Goal: Task Accomplishment & Management: Manage account settings

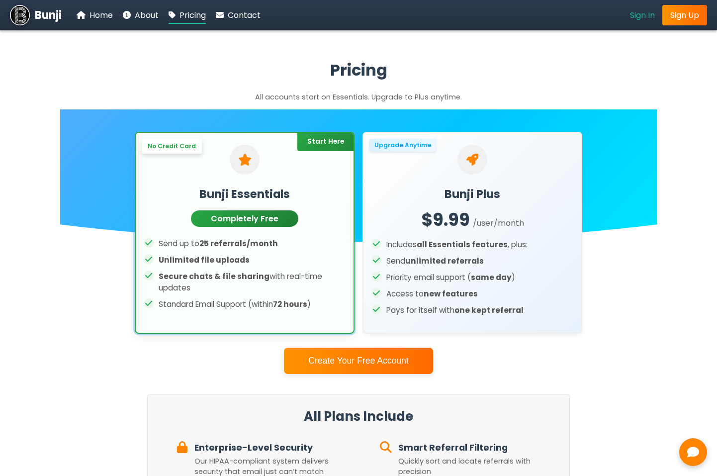
click at [638, 14] on span "Sign In" at bounding box center [642, 14] width 25 height 11
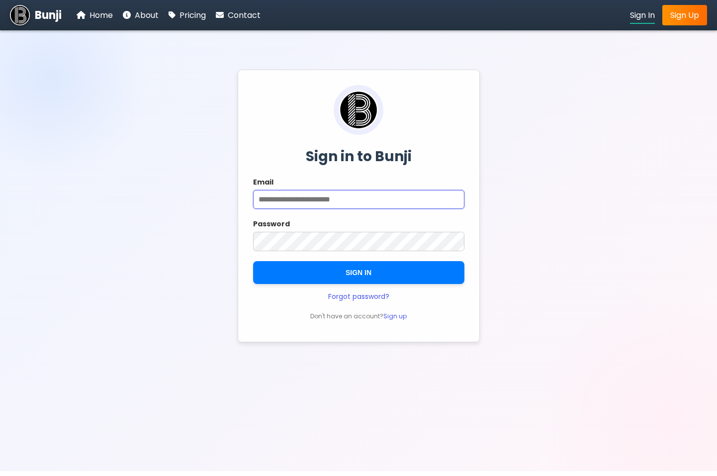
click at [322, 205] on input "Email" at bounding box center [358, 199] width 211 height 19
